Goal: Task Accomplishment & Management: Manage account settings

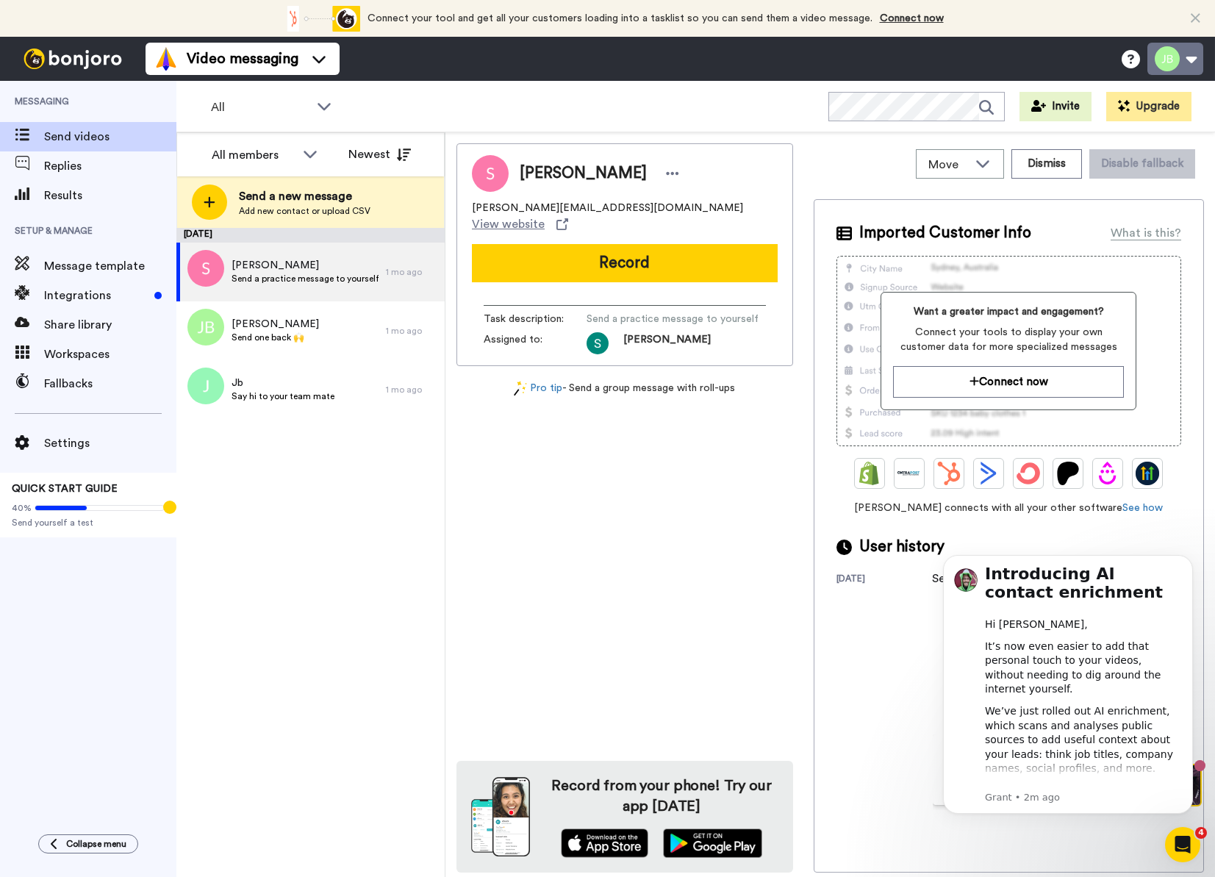
click at [1197, 14] on icon at bounding box center [1196, 18] width 10 height 15
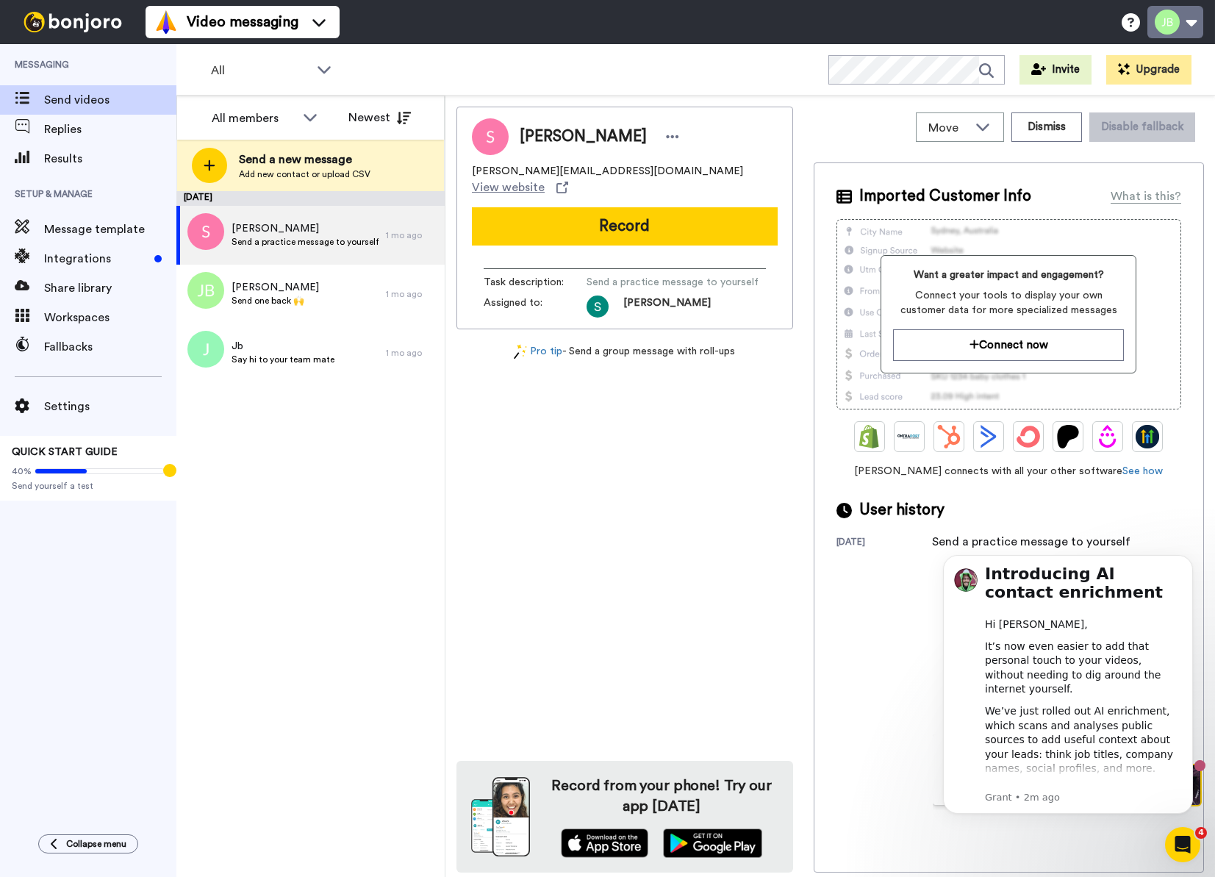
click at [1198, 17] on button at bounding box center [1176, 22] width 56 height 32
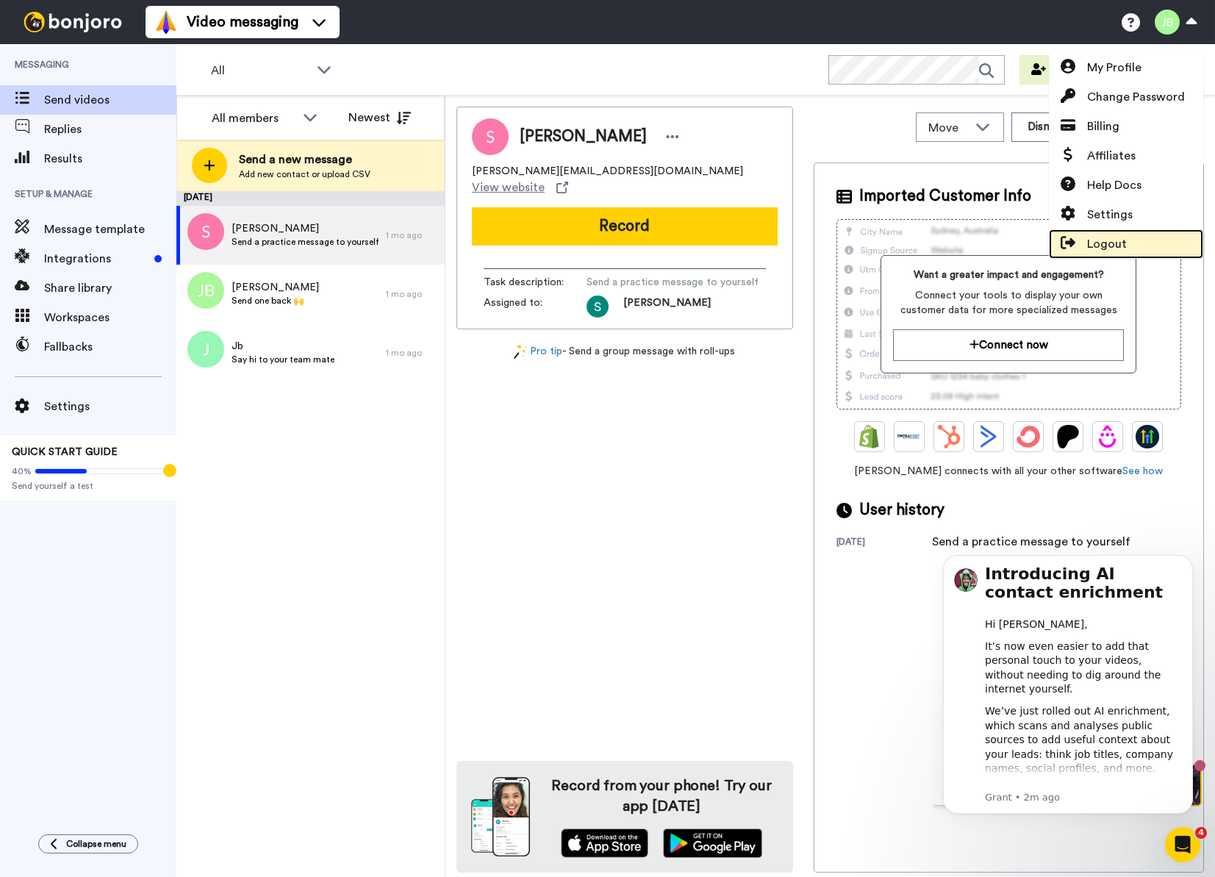
click at [1118, 239] on span "Logout" at bounding box center [1107, 244] width 40 height 18
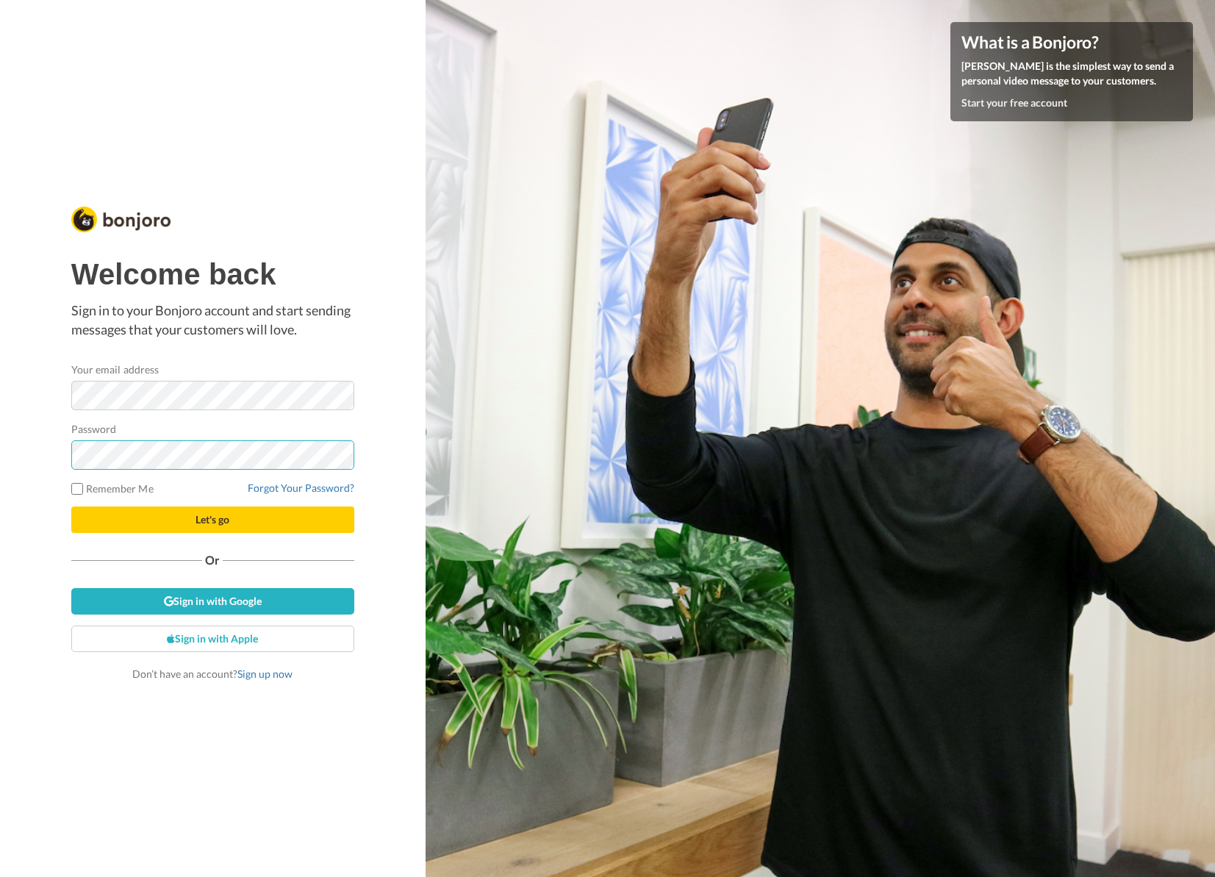
click at [71, 507] on button "Let's go" at bounding box center [212, 520] width 283 height 26
